Goal: Find specific page/section: Find specific page/section

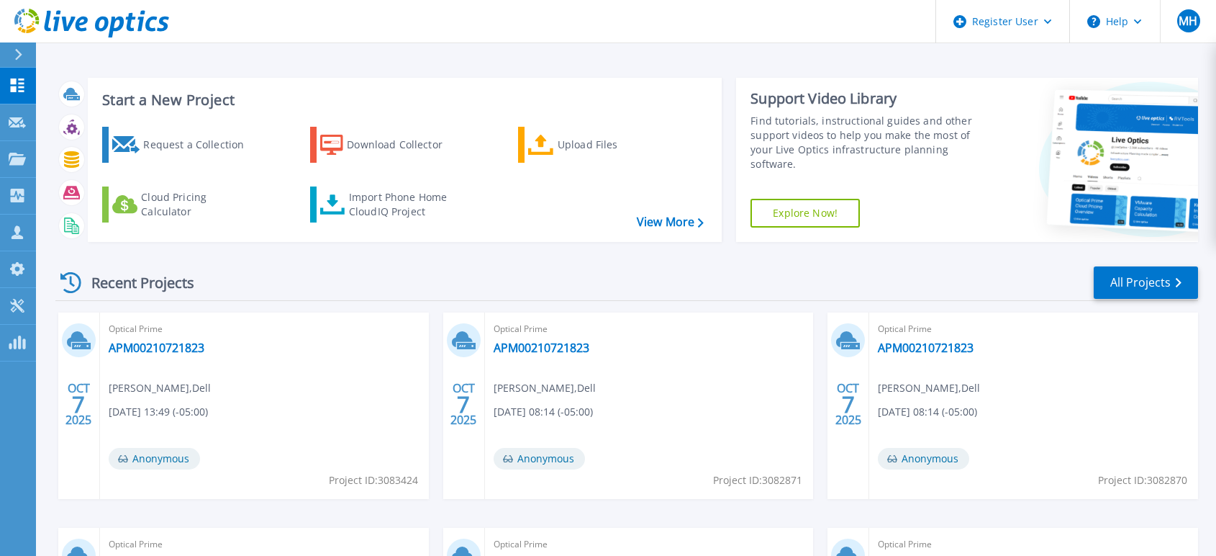
scroll to position [242, 0]
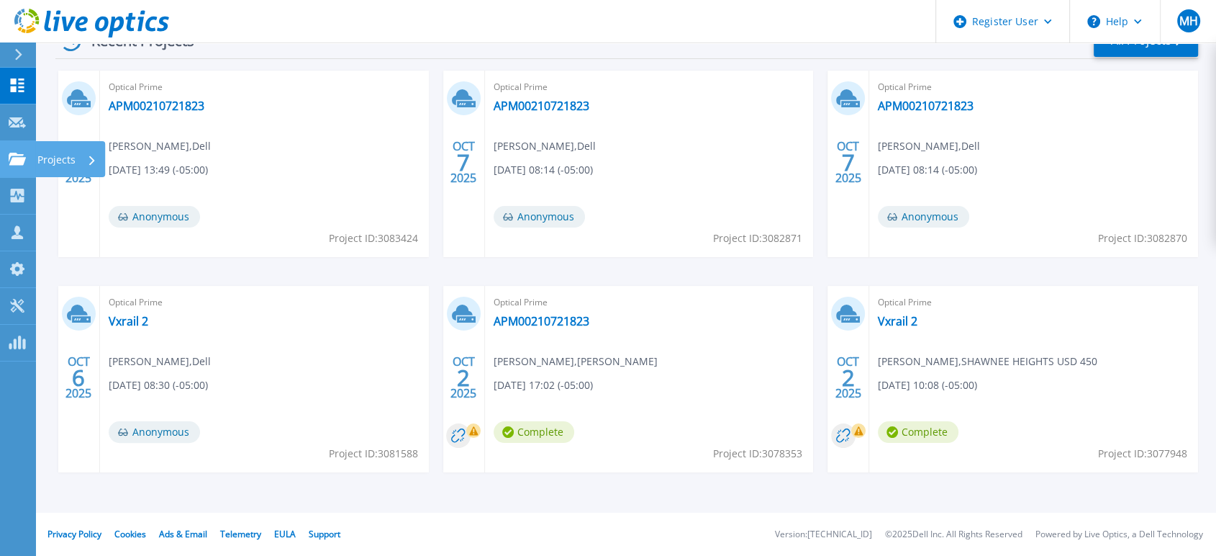
drag, startPoint x: 12, startPoint y: 154, endPoint x: 18, endPoint y: 160, distance: 8.1
click at [12, 154] on icon at bounding box center [17, 159] width 17 height 12
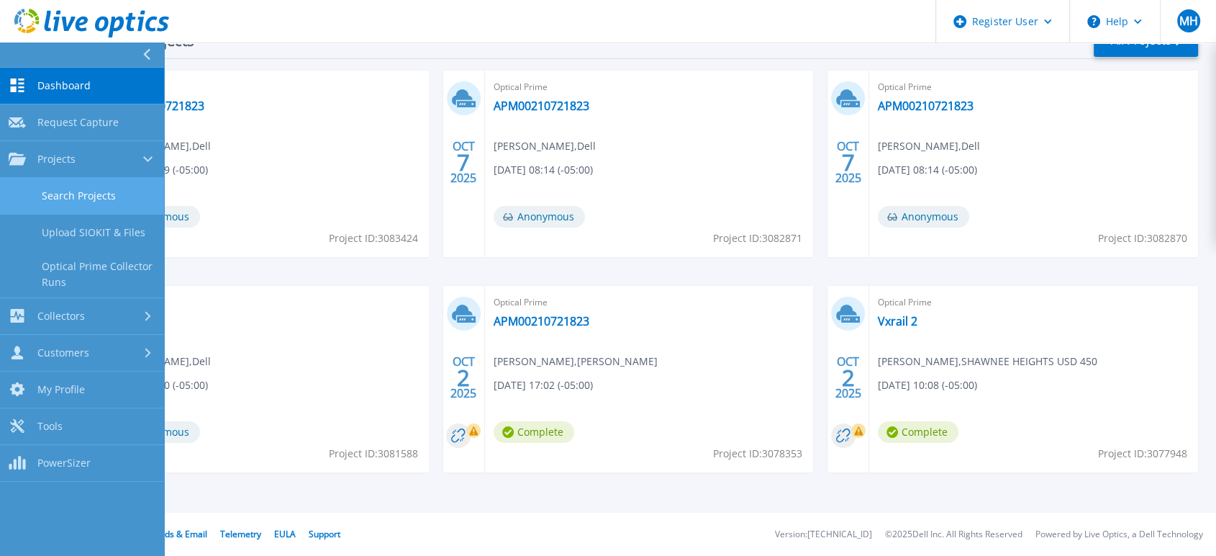
click at [90, 204] on link "Search Projects" at bounding box center [82, 196] width 164 height 37
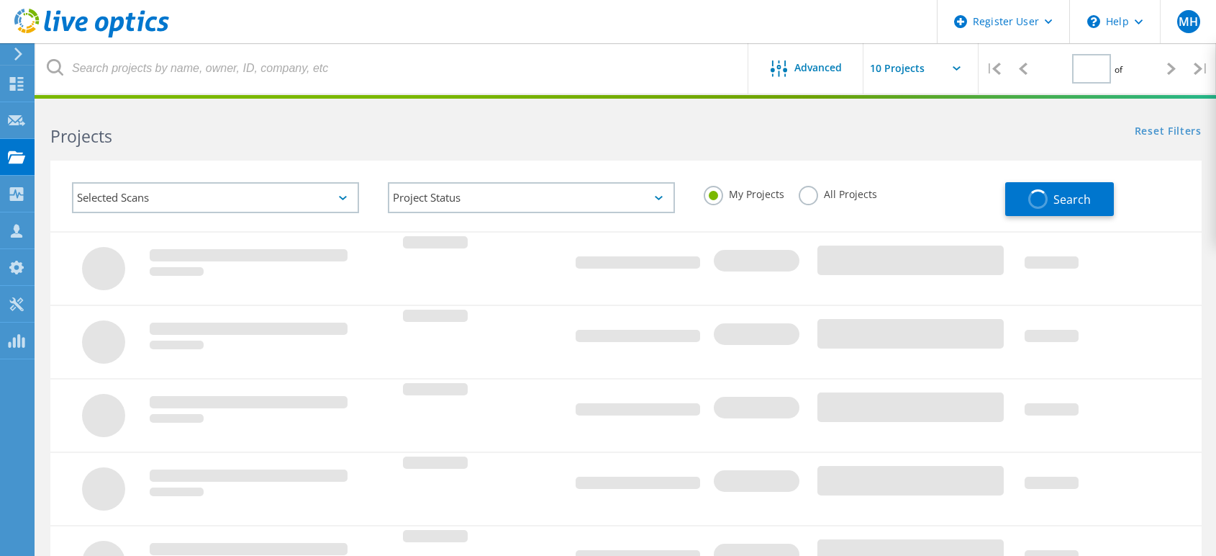
type input "1"
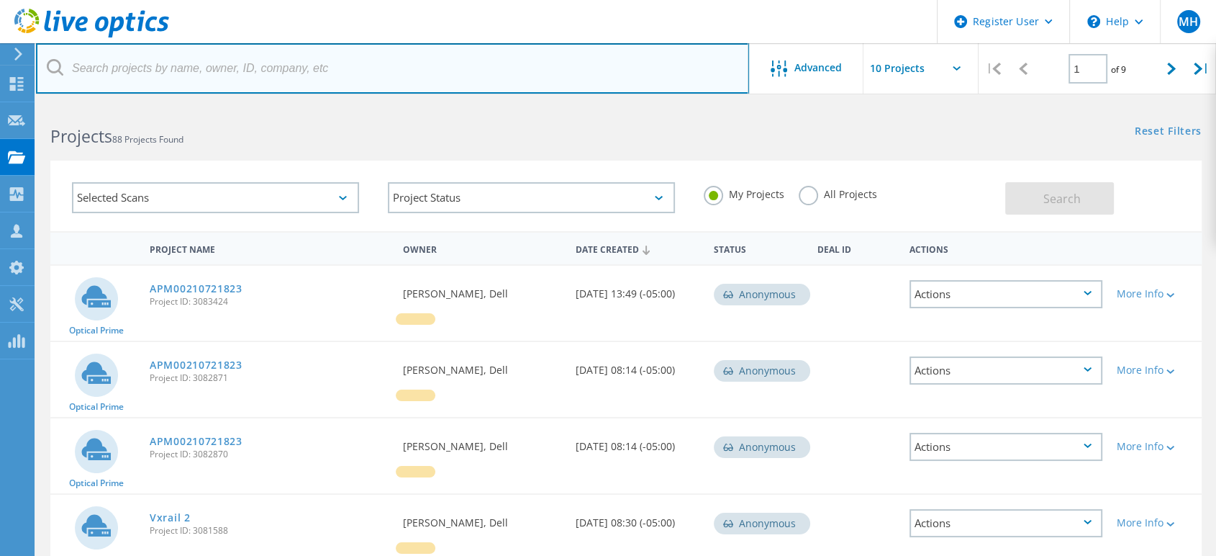
click at [207, 65] on input "text" at bounding box center [392, 68] width 713 height 50
paste input "[EMAIL_ADDRESS][DOMAIN_NAME]"
type input "[EMAIL_ADDRESS][DOMAIN_NAME]"
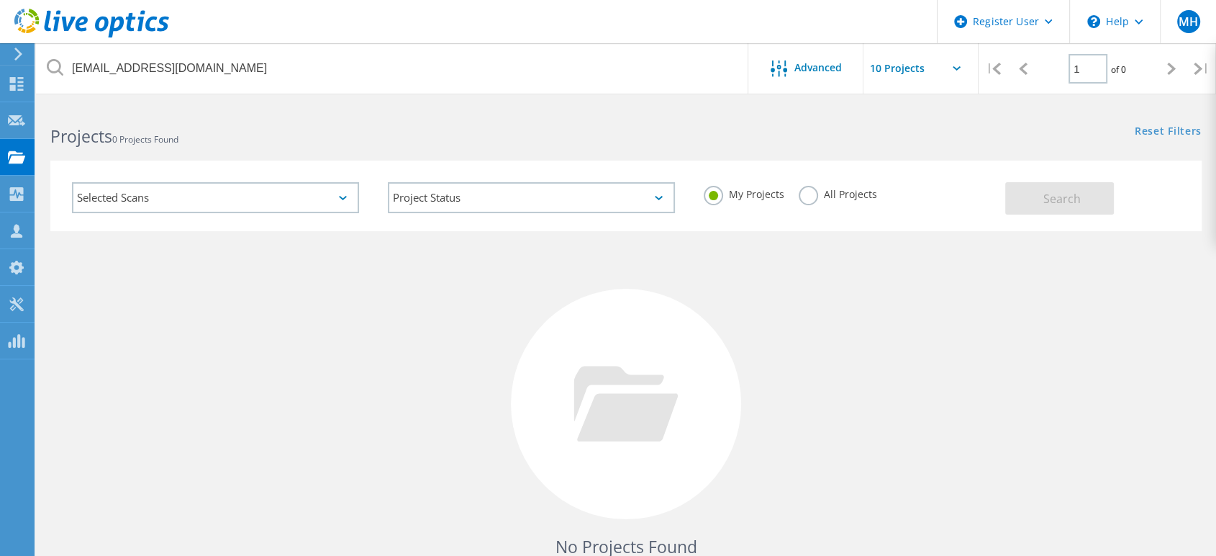
click at [799, 192] on label "All Projects" at bounding box center [838, 193] width 78 height 14
click at [0, 0] on input "All Projects" at bounding box center [0, 0] width 0 height 0
click at [1064, 189] on button "Search" at bounding box center [1059, 198] width 109 height 32
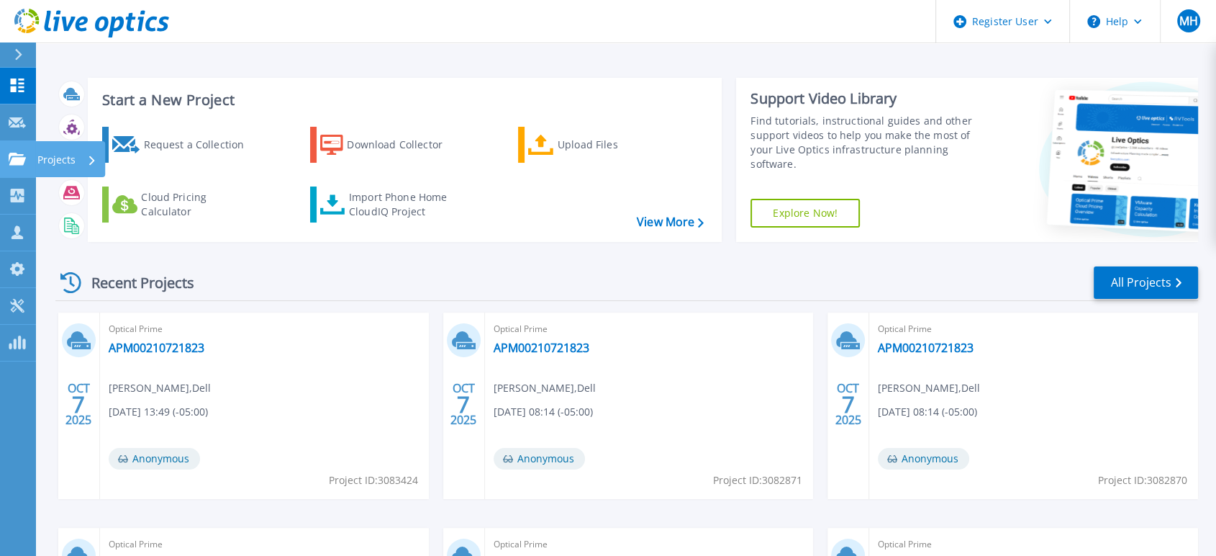
click at [22, 163] on icon at bounding box center [17, 159] width 17 height 12
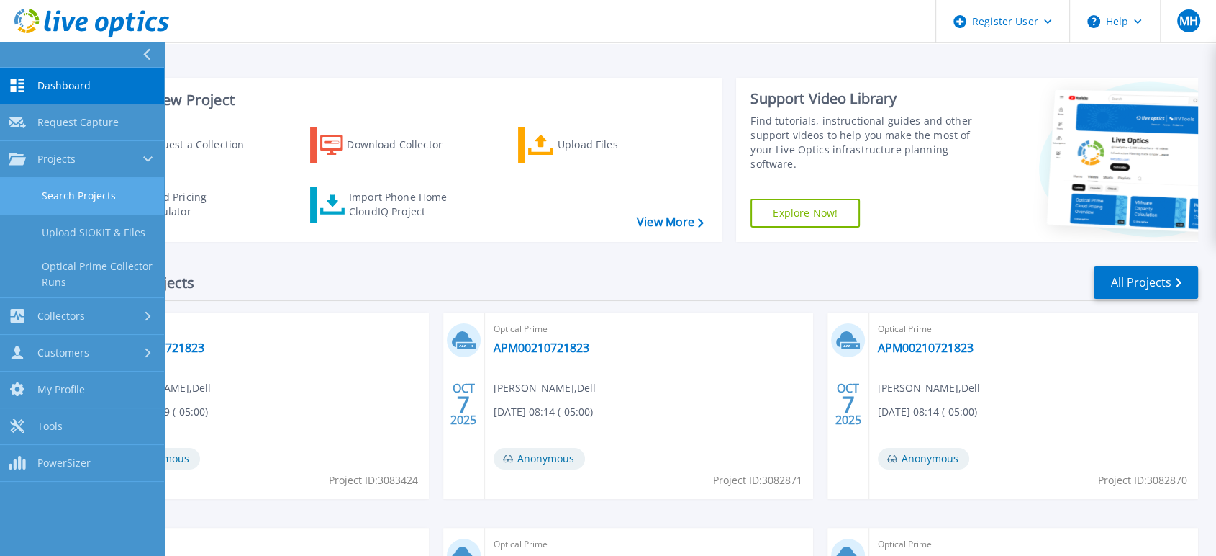
click at [81, 184] on link "Search Projects" at bounding box center [82, 196] width 164 height 37
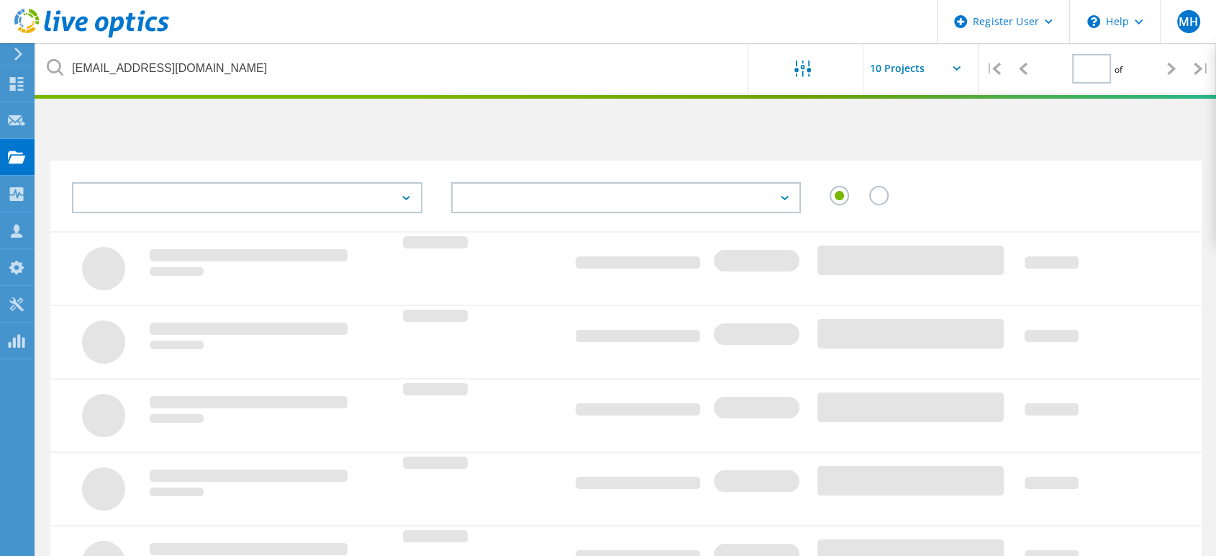
type input "1"
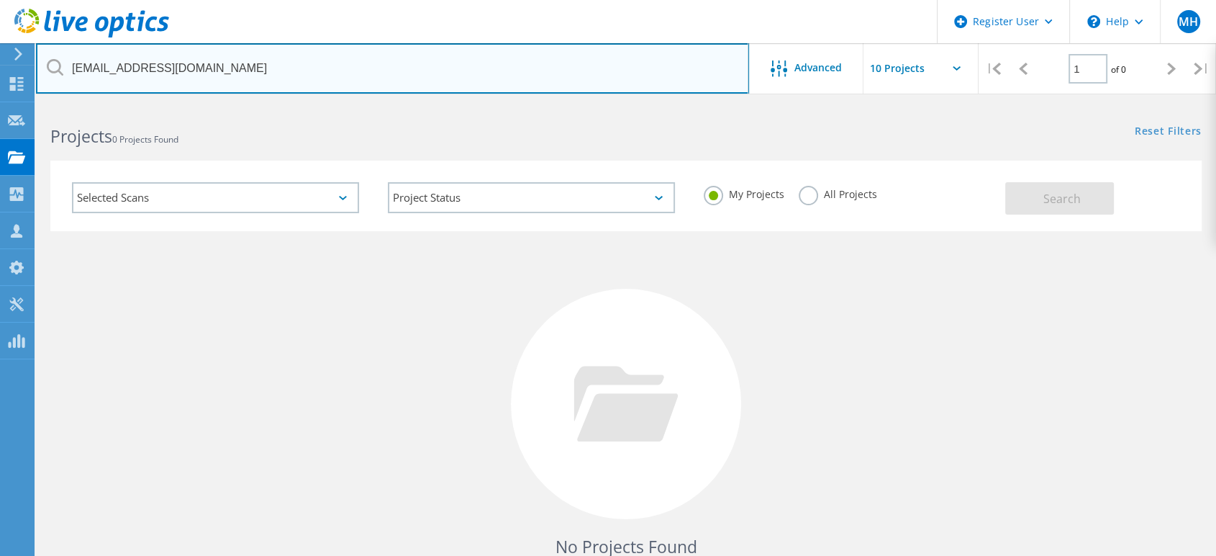
click at [259, 60] on input "[EMAIL_ADDRESS][DOMAIN_NAME]" at bounding box center [392, 68] width 713 height 50
paste input "eric@kochandco.com"
type input "eric@kochandco.com"
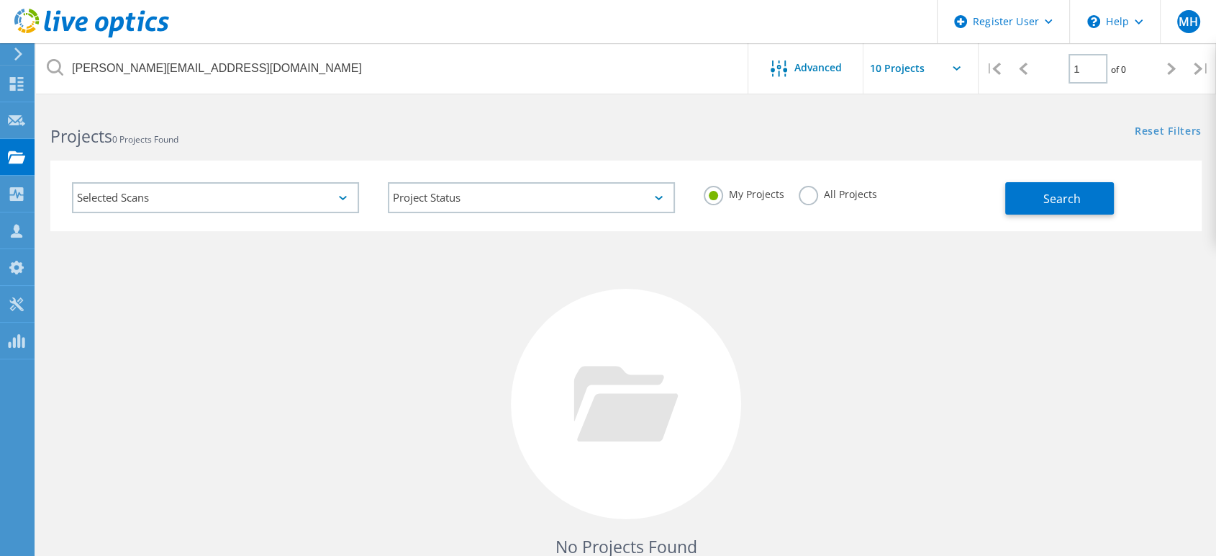
click at [821, 195] on label "All Projects" at bounding box center [838, 193] width 78 height 14
click at [0, 0] on input "All Projects" at bounding box center [0, 0] width 0 height 0
click at [1052, 194] on span "Search" at bounding box center [1062, 199] width 37 height 16
